Goal: Find specific page/section: Find specific page/section

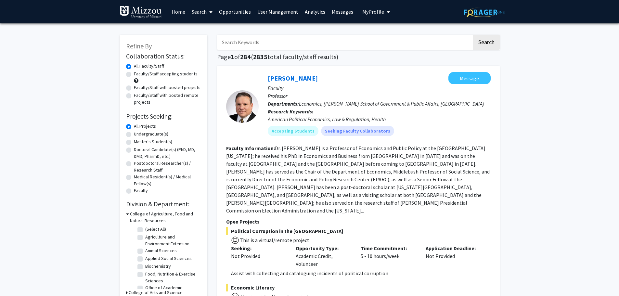
click at [319, 8] on link "Analytics" at bounding box center [315, 11] width 27 height 23
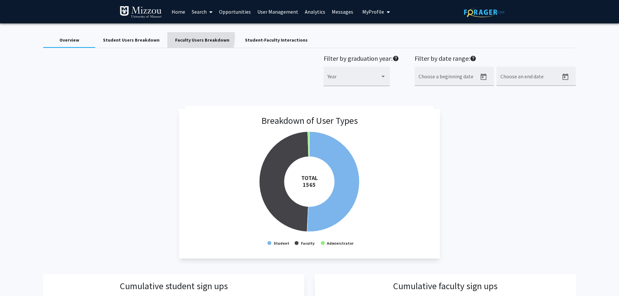
click at [185, 37] on div "Faculty Users Breakdown" at bounding box center [202, 40] width 54 height 7
